Goal: Transaction & Acquisition: Purchase product/service

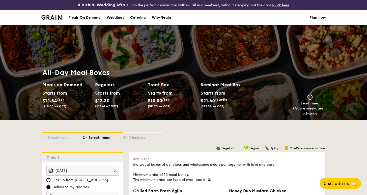
click at [91, 16] on div "Meals On Demand" at bounding box center [85, 17] width 32 height 15
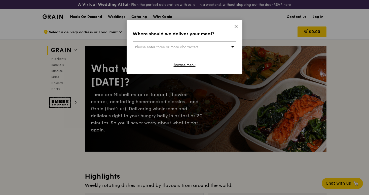
click at [237, 27] on icon at bounding box center [236, 26] width 3 height 3
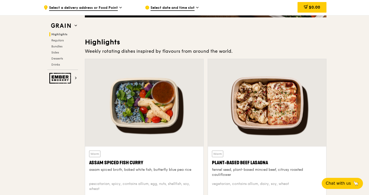
scroll to position [181, 0]
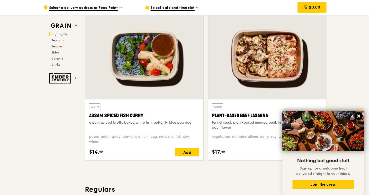
click at [360, 116] on icon at bounding box center [359, 116] width 5 height 5
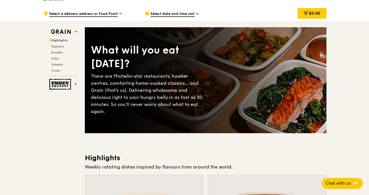
scroll to position [0, 0]
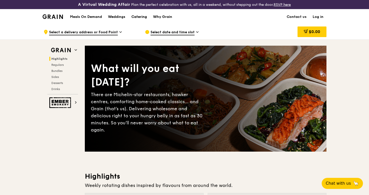
click at [144, 18] on div "Catering" at bounding box center [140, 16] width 16 height 15
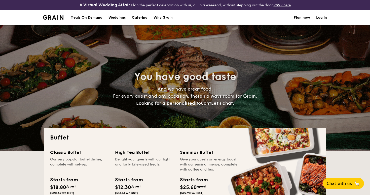
select select
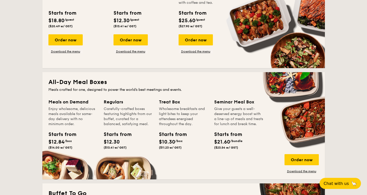
scroll to position [188, 0]
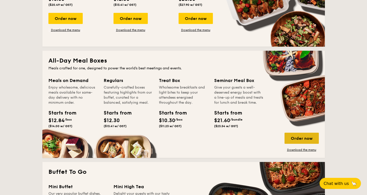
click at [302, 140] on div "Order now" at bounding box center [301, 138] width 34 height 11
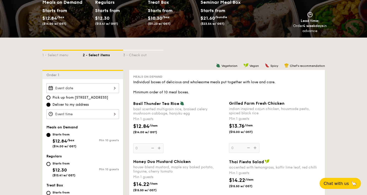
scroll to position [3, 0]
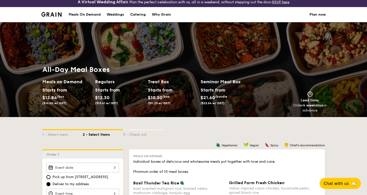
scroll to position [638, 0]
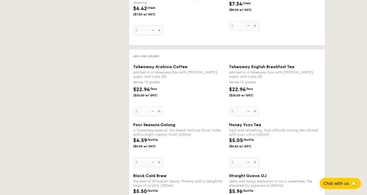
select select
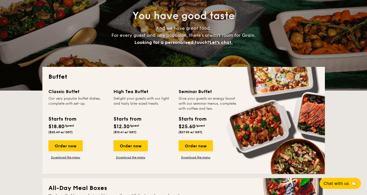
scroll to position [0, 0]
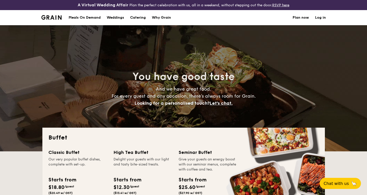
click at [136, 19] on h1 "Catering" at bounding box center [138, 17] width 16 height 15
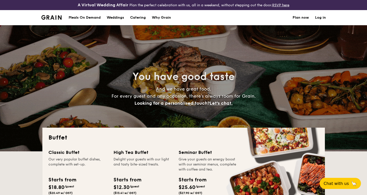
click at [92, 17] on div "Meals On Demand" at bounding box center [85, 17] width 32 height 15
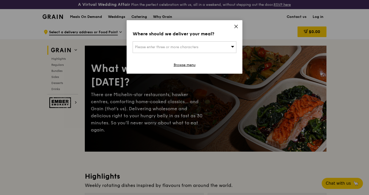
click at [237, 28] on icon at bounding box center [236, 26] width 5 height 5
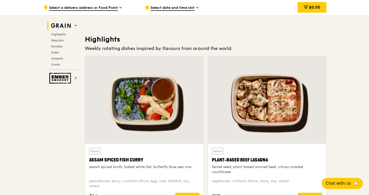
scroll to position [277, 0]
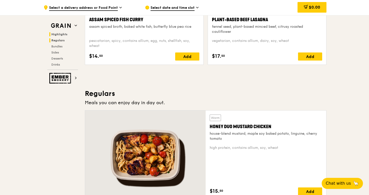
click at [58, 41] on span "Regulars" at bounding box center [57, 41] width 13 height 4
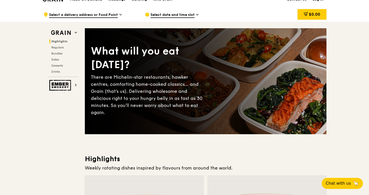
scroll to position [0, 0]
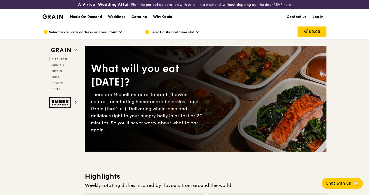
click at [144, 18] on div "Catering" at bounding box center [140, 16] width 16 height 15
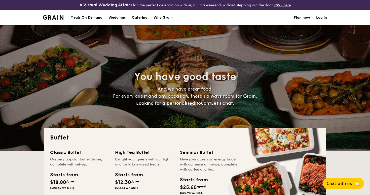
select select
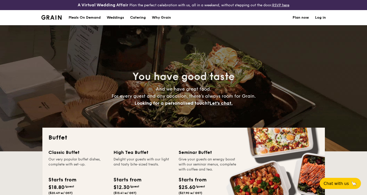
scroll to position [170, 0]
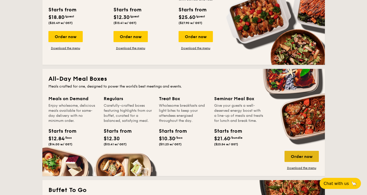
click at [301, 155] on div "Order now" at bounding box center [301, 156] width 34 height 11
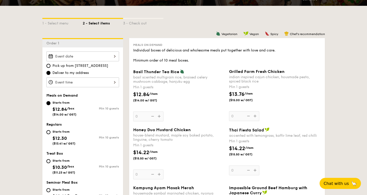
scroll to position [135, 0]
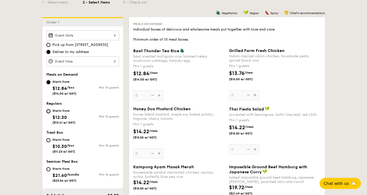
click at [47, 111] on input "Starts from $12.30 ($13.41 w/ GST) Min 10 guests" at bounding box center [48, 111] width 4 height 4
radio input "true"
